Goal: Information Seeking & Learning: Learn about a topic

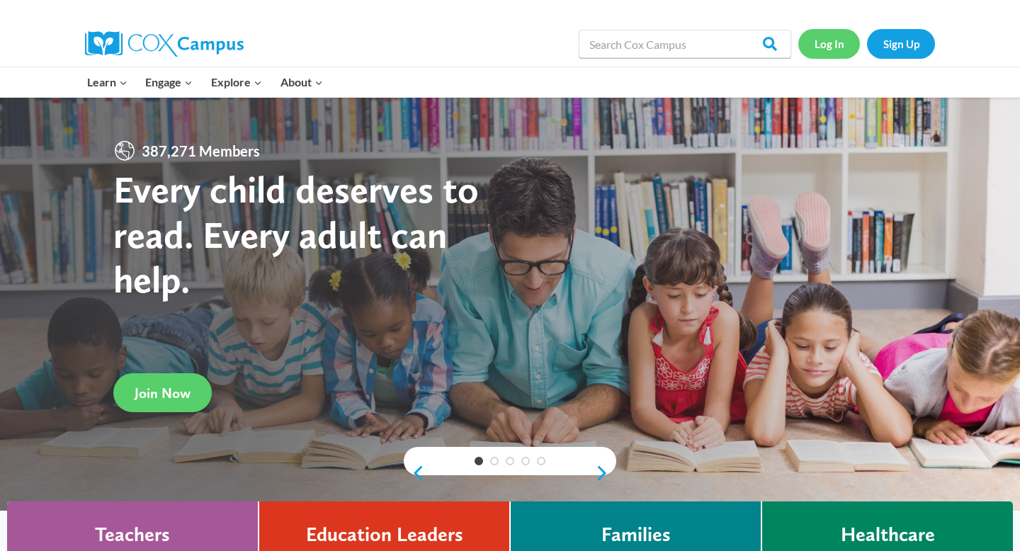
click at [840, 46] on link "Log In" at bounding box center [830, 43] width 62 height 29
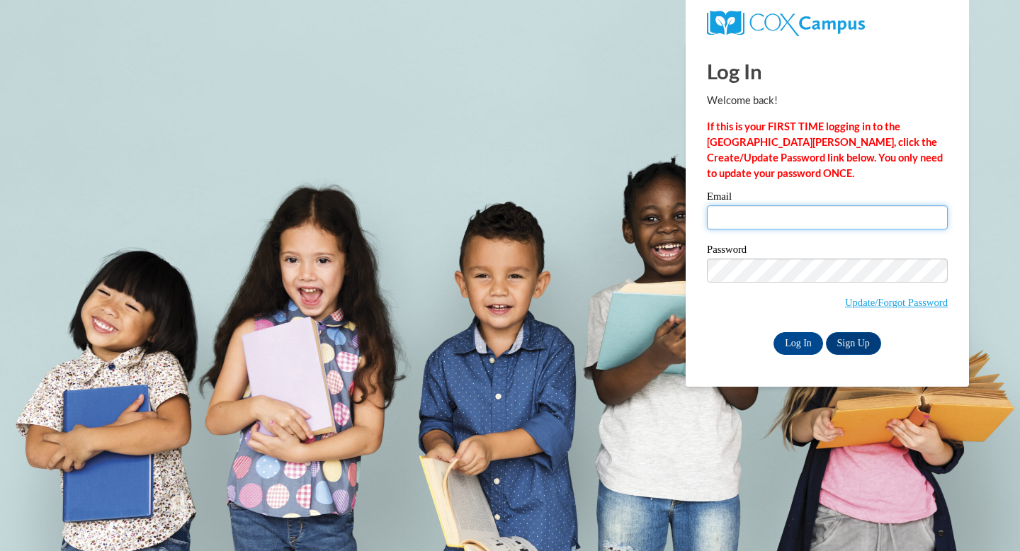
click at [774, 220] on input "Email" at bounding box center [827, 217] width 241 height 24
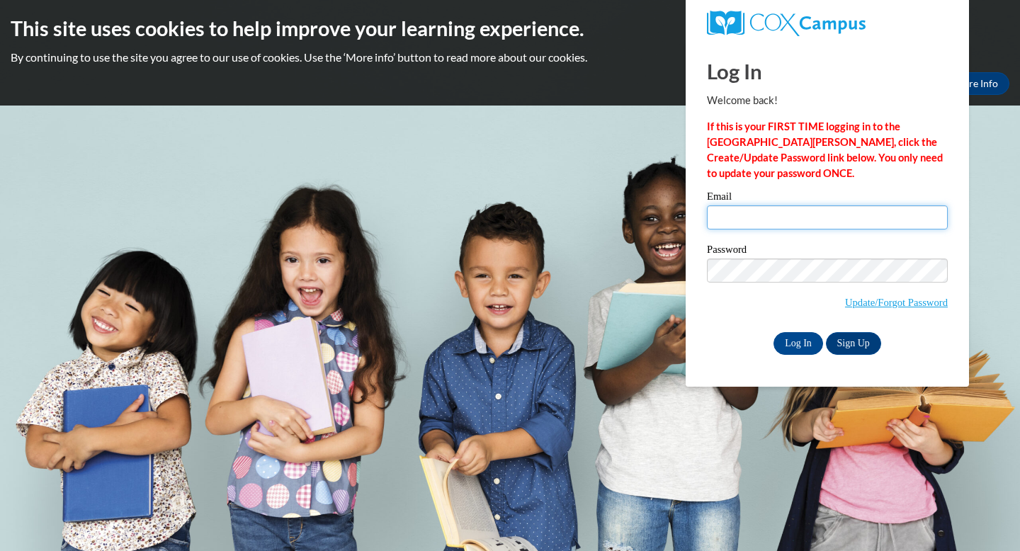
type input "[EMAIL_ADDRESS][DOMAIN_NAME]"
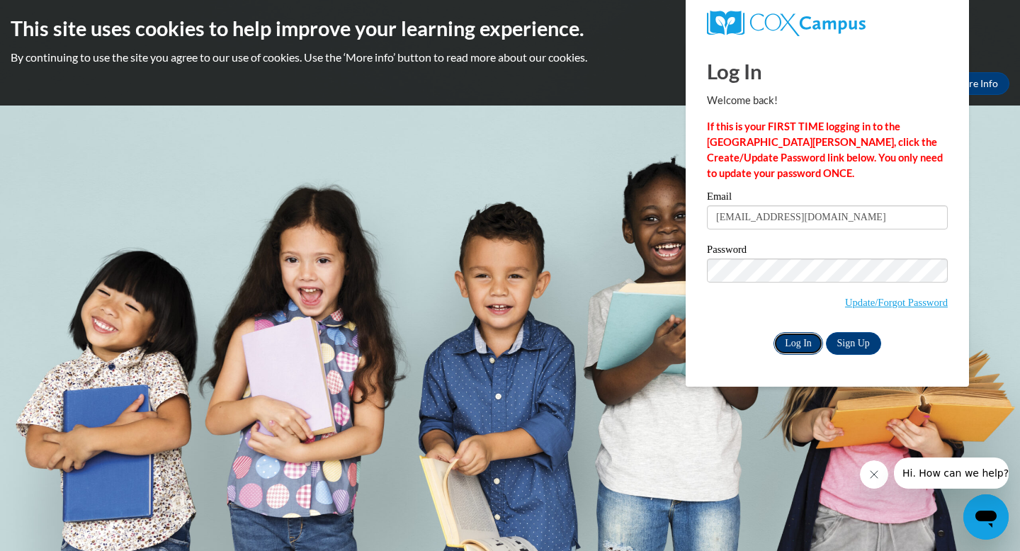
click at [809, 345] on input "Log In" at bounding box center [799, 343] width 50 height 23
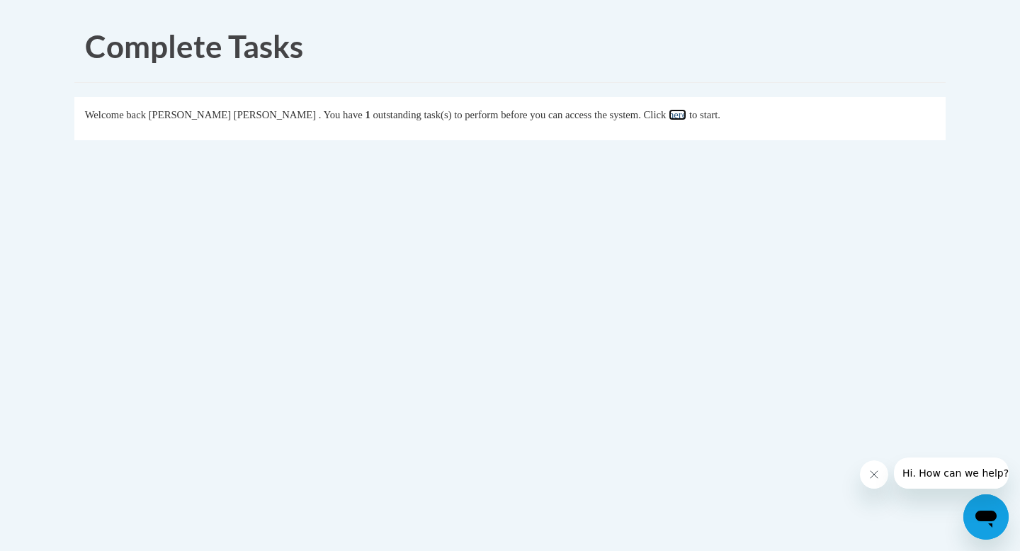
click at [669, 113] on link "here" at bounding box center [678, 114] width 18 height 11
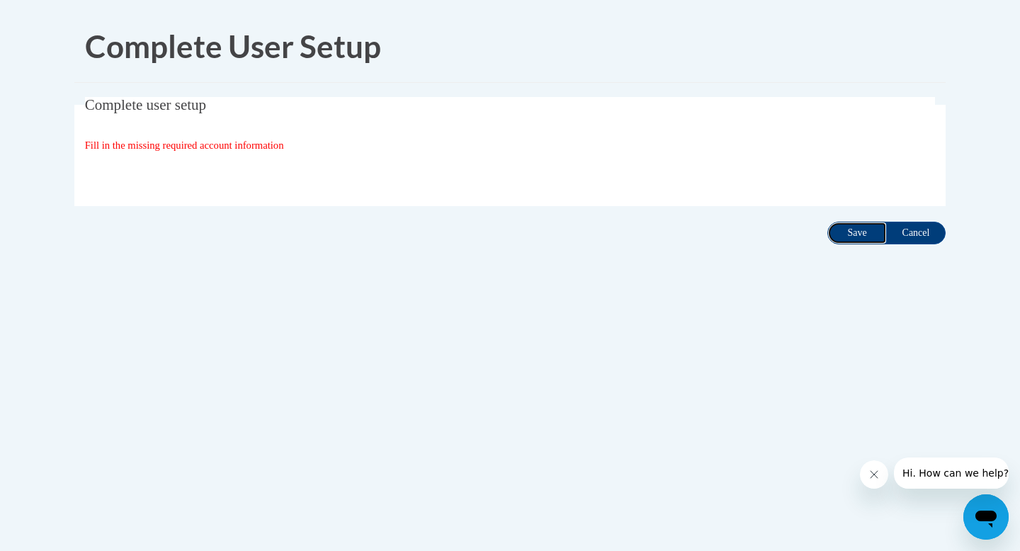
click at [840, 241] on input "Save" at bounding box center [858, 233] width 60 height 23
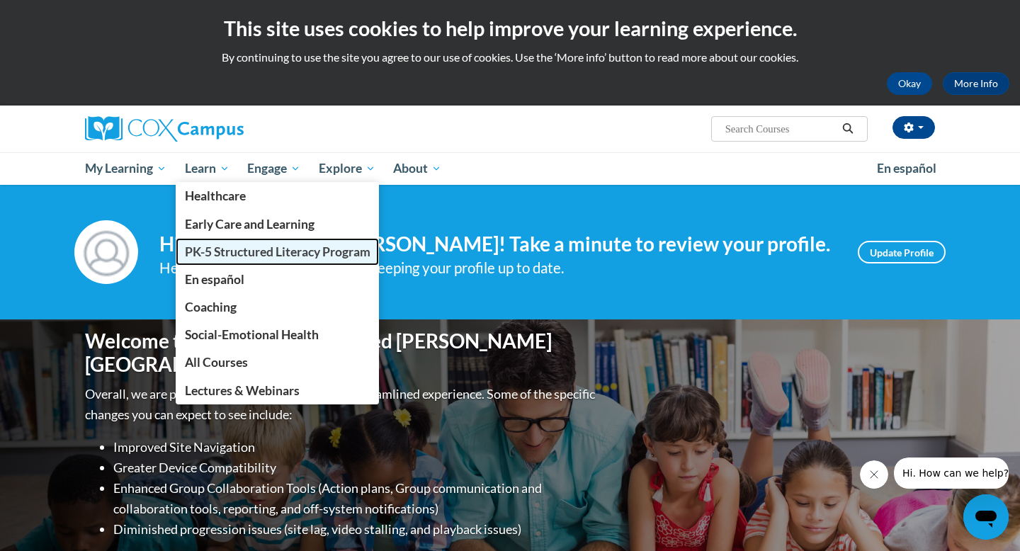
click at [228, 248] on span "PK-5 Structured Literacy Program" at bounding box center [278, 251] width 186 height 15
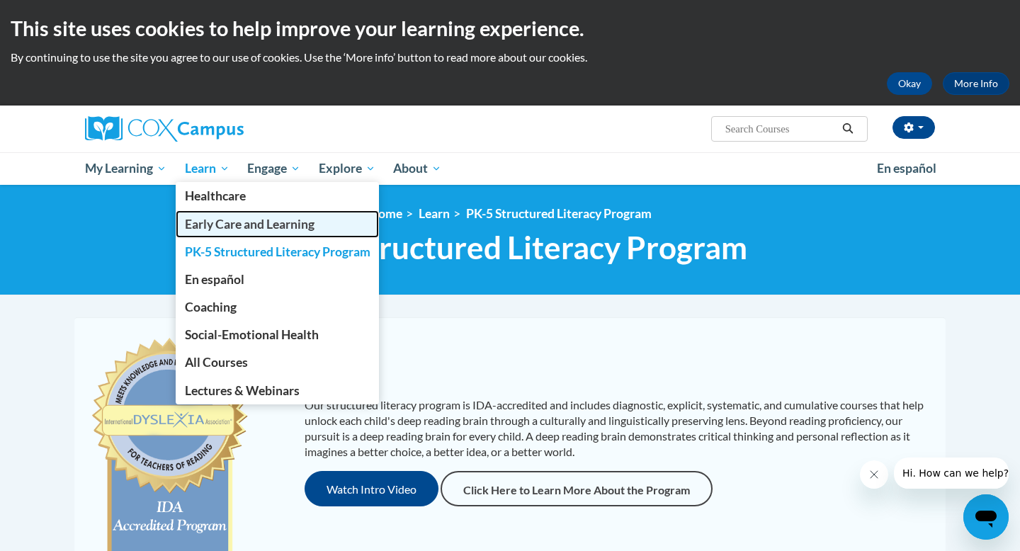
click at [251, 221] on span "Early Care and Learning" at bounding box center [250, 224] width 130 height 15
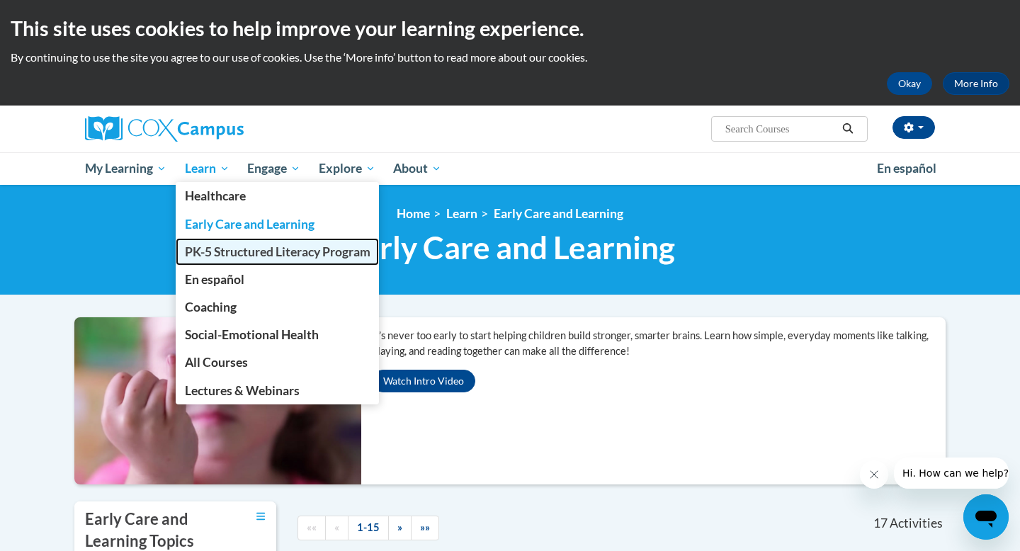
click at [213, 246] on span "PK-5 Structured Literacy Program" at bounding box center [278, 251] width 186 height 15
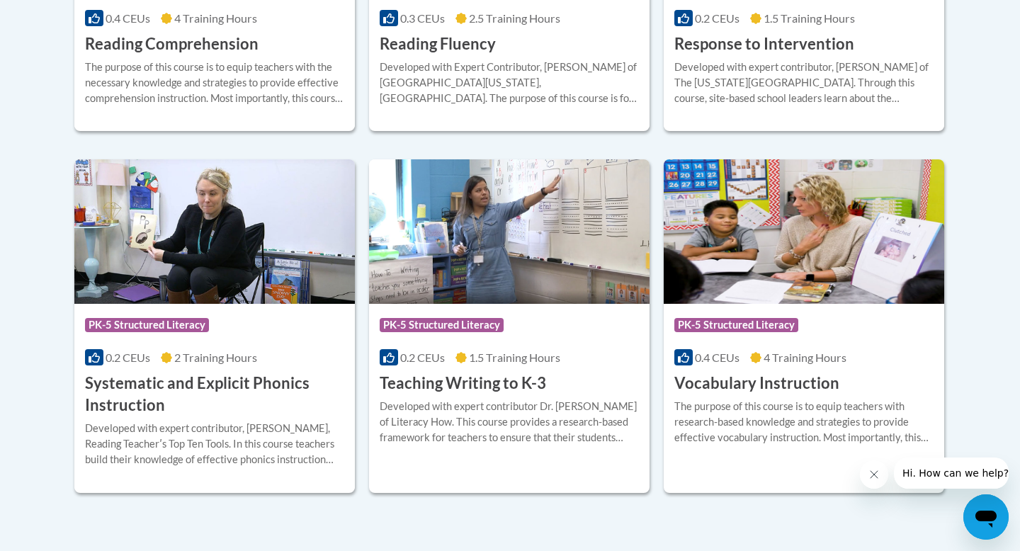
scroll to position [1815, 0]
